Goal: Information Seeking & Learning: Learn about a topic

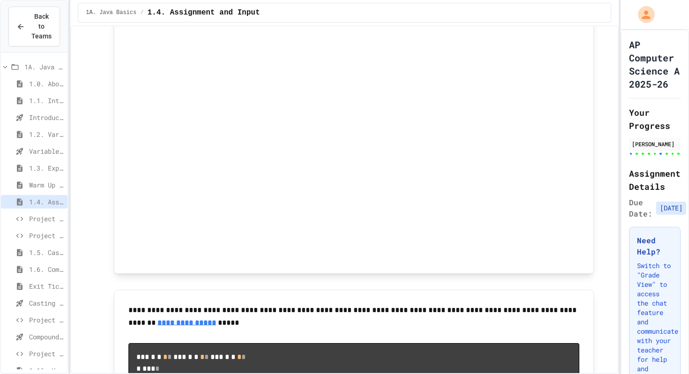
scroll to position [1400, 0]
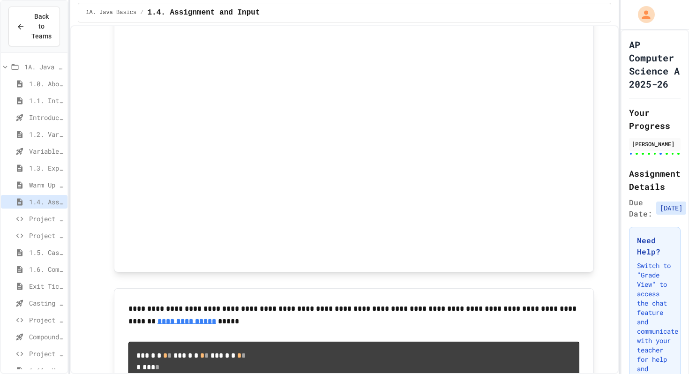
click at [51, 172] on span "1.3. Expressions and Output" at bounding box center [46, 168] width 35 height 10
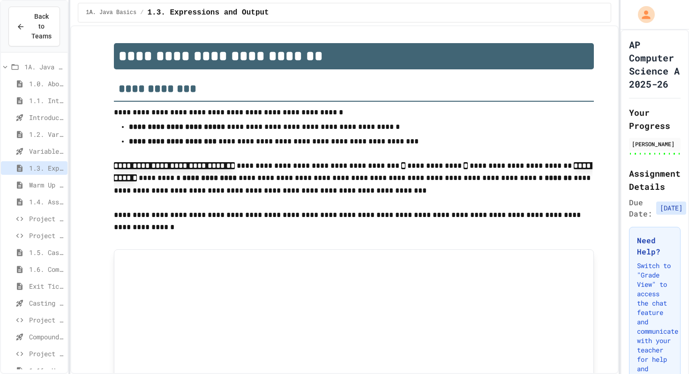
click at [47, 144] on div "Variables and Data Types - Quiz" at bounding box center [34, 151] width 67 height 14
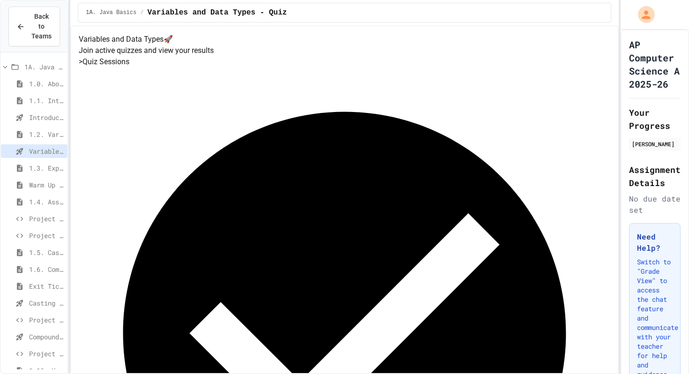
click at [50, 180] on span "Warm Up 1.1-1.3" at bounding box center [46, 185] width 35 height 10
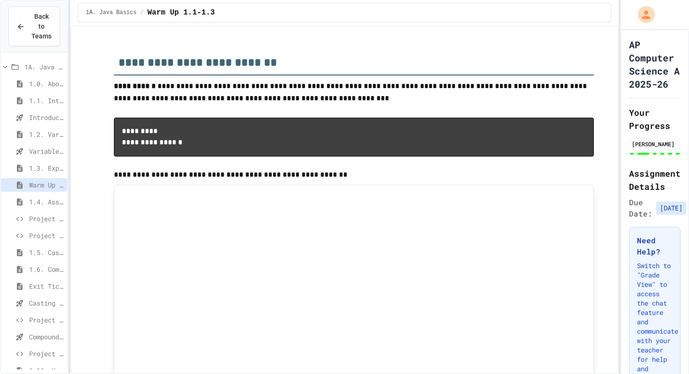
type input "**********"
type input "**"
type input "*"
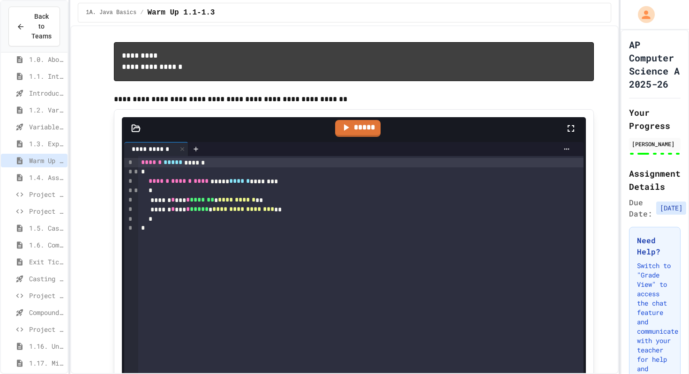
scroll to position [25, 0]
click at [54, 173] on span "1.4. Assignment and Input" at bounding box center [46, 177] width 35 height 10
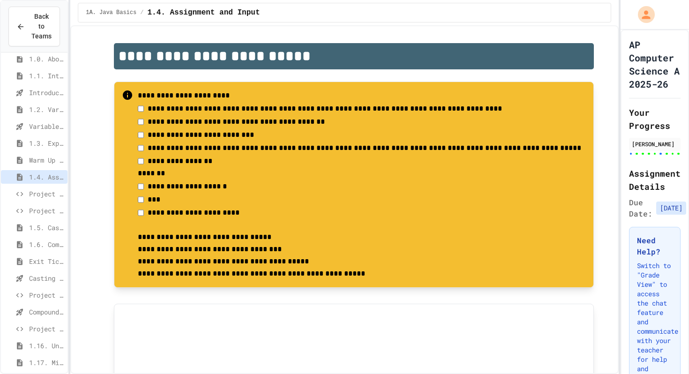
click at [56, 217] on div "Project CollegeSearch (File Input)" at bounding box center [34, 211] width 67 height 14
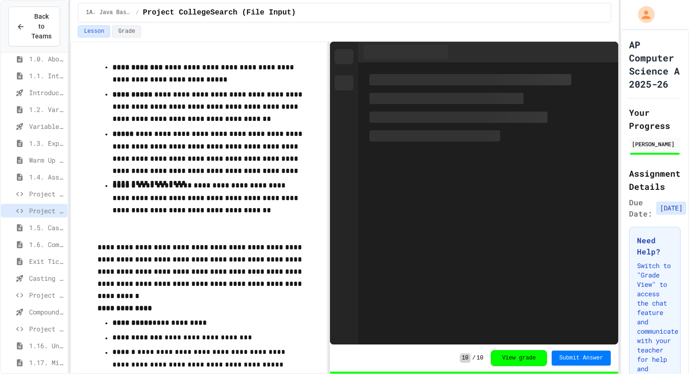
click at [50, 227] on span "1.5. Casting and Ranges of Values" at bounding box center [46, 228] width 35 height 10
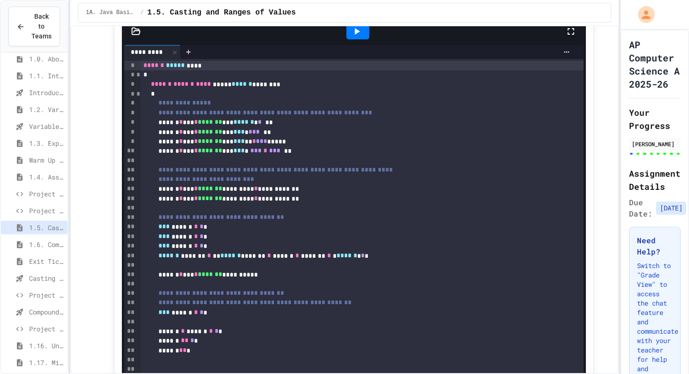
scroll to position [305, 0]
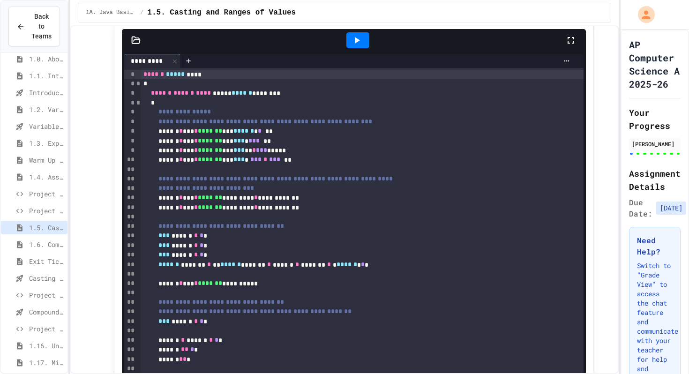
click at [52, 194] on span "Project CollegeSearch" at bounding box center [46, 194] width 35 height 10
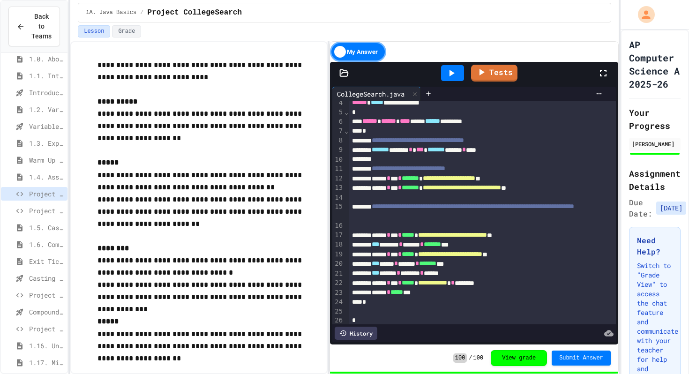
scroll to position [29, 0]
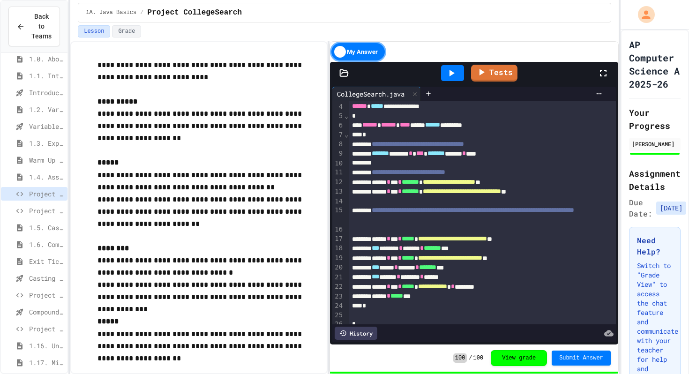
click at [54, 207] on span "Project CollegeSearch (File Input)" at bounding box center [46, 211] width 35 height 10
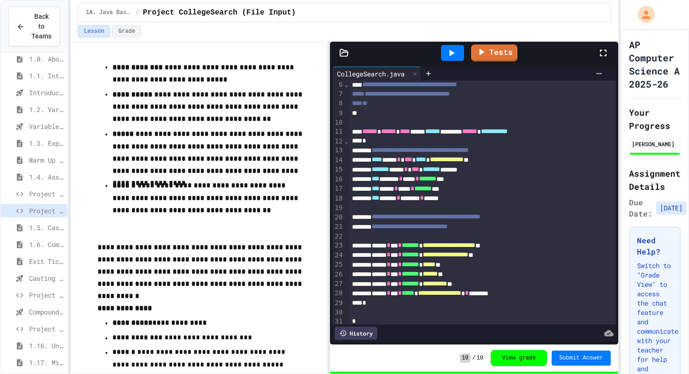
scroll to position [82, 0]
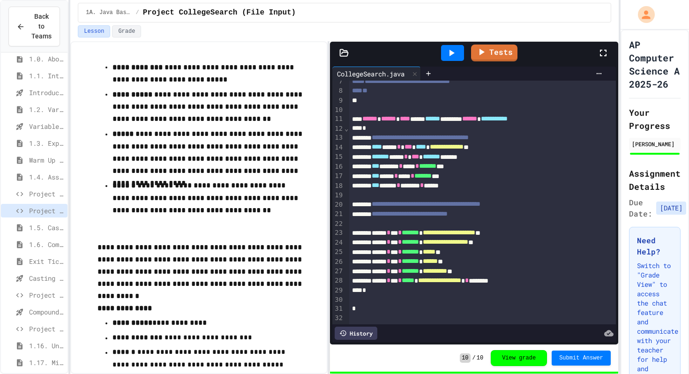
click at [45, 329] on span "Project EmployeePay (File Input)" at bounding box center [46, 329] width 35 height 10
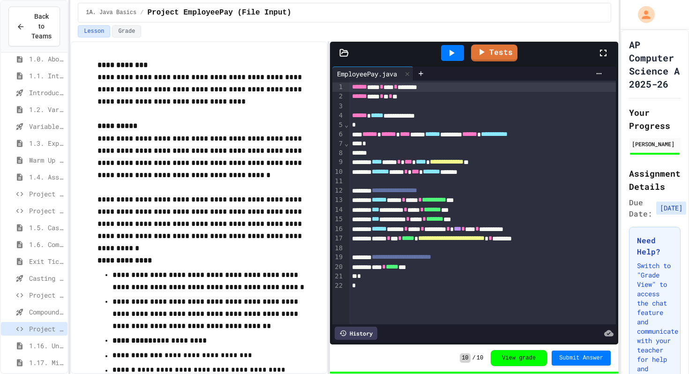
click at [57, 344] on span "1.16. Unit Summary 1a (1.1-1.6)" at bounding box center [46, 346] width 35 height 10
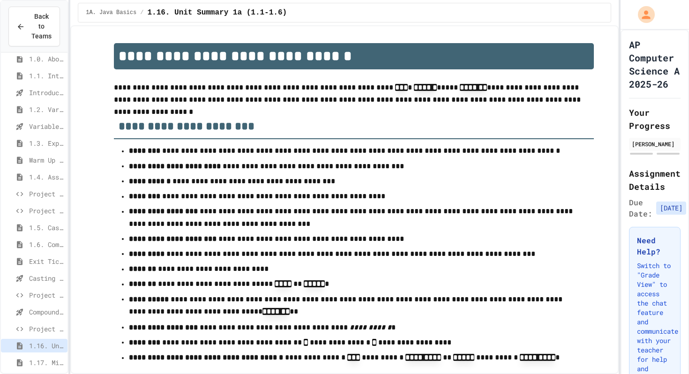
click at [49, 334] on div "Project EmployeePay (File Input)" at bounding box center [34, 329] width 67 height 14
